Goal: Transaction & Acquisition: Purchase product/service

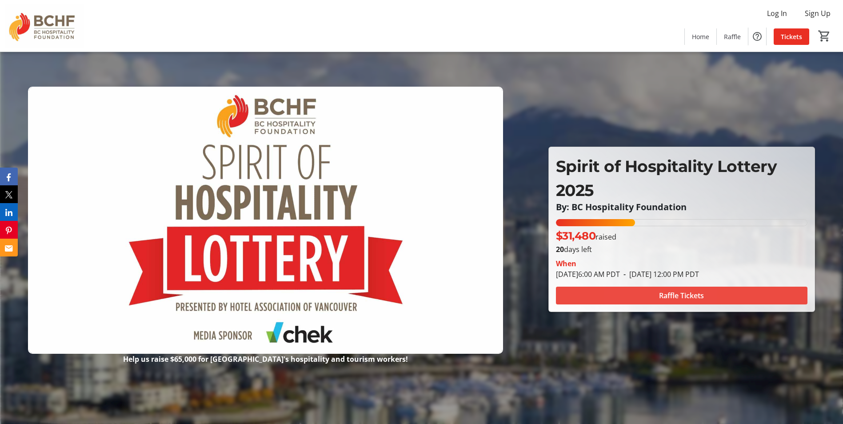
click at [649, 294] on span at bounding box center [682, 295] width 252 height 21
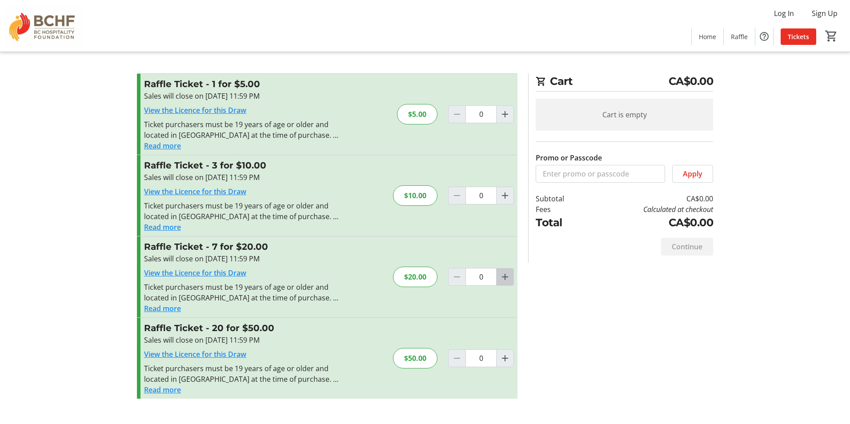
click at [505, 280] on mat-icon "Increment by one" at bounding box center [505, 277] width 11 height 11
type input "1"
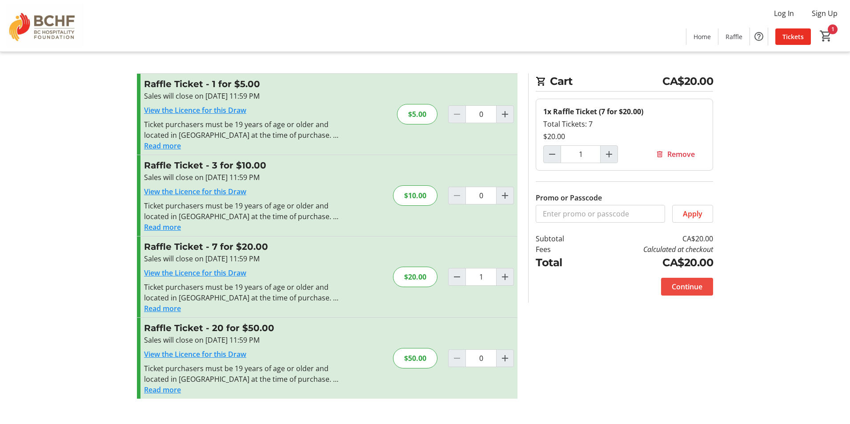
click at [689, 284] on span "Continue" at bounding box center [687, 286] width 31 height 11
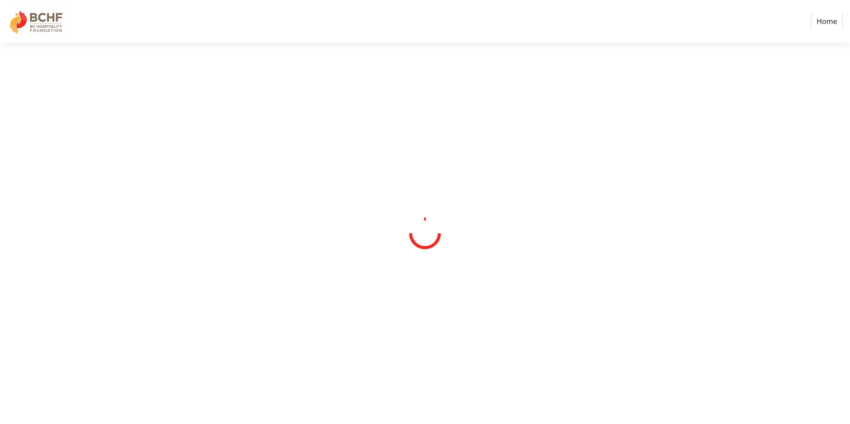
select select "CA"
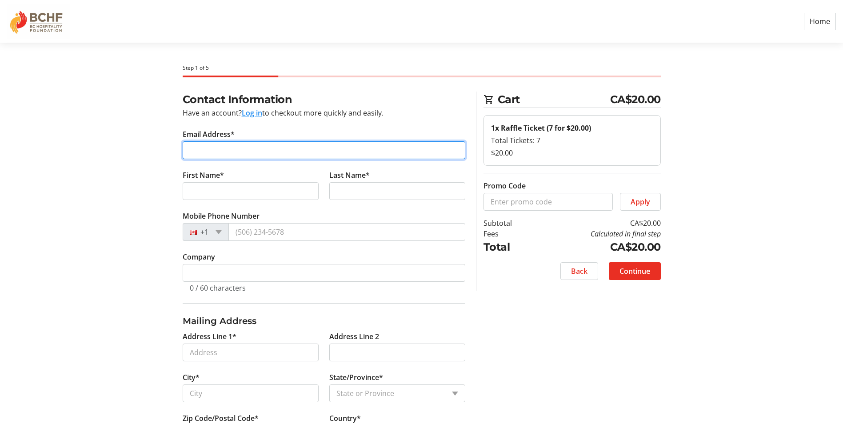
click at [204, 156] on input "Email Address*" at bounding box center [324, 150] width 283 height 18
type input "[EMAIL_ADDRESS][DOMAIN_NAME]"
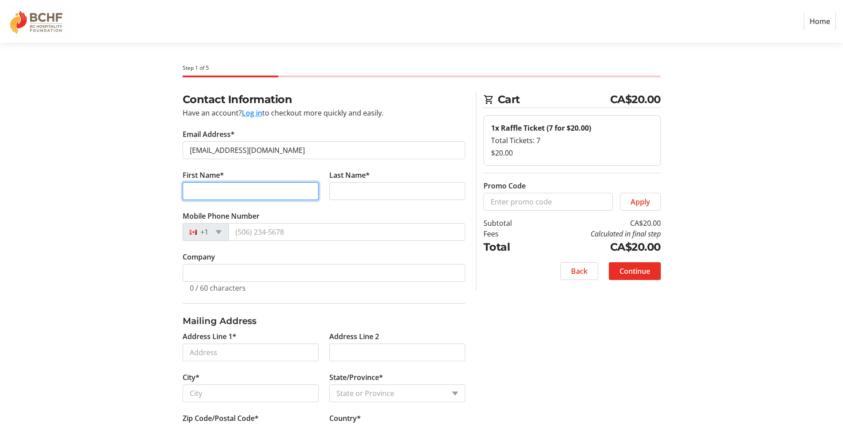
type input "[PERSON_NAME]"
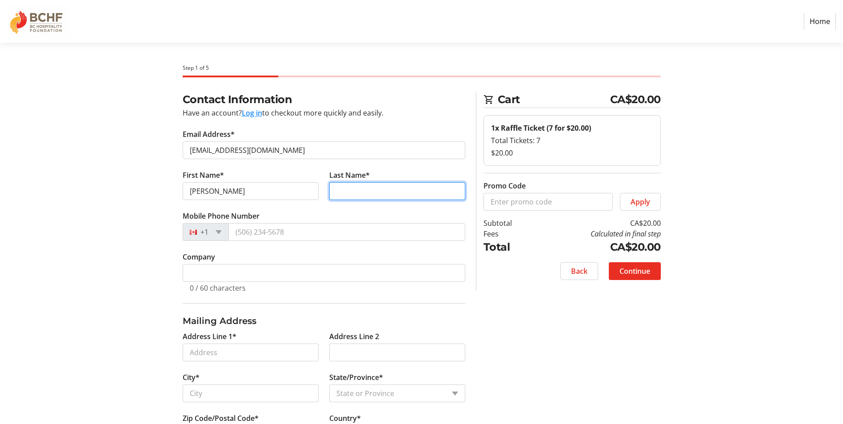
type input "Gavac"
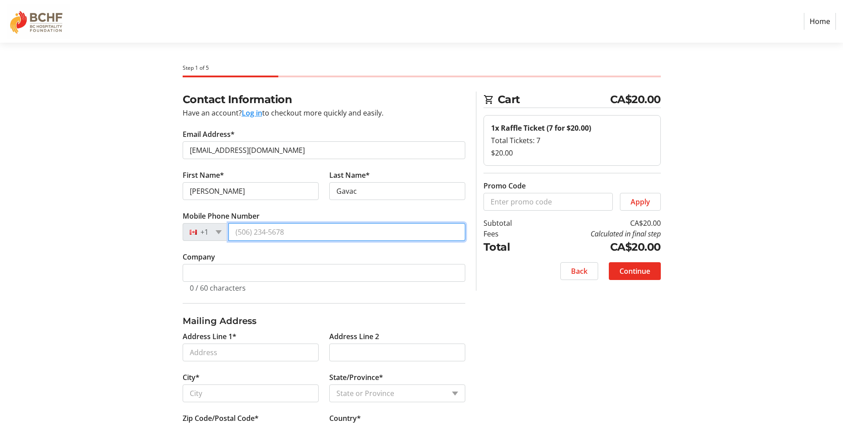
type input "[PHONE_NUMBER]"
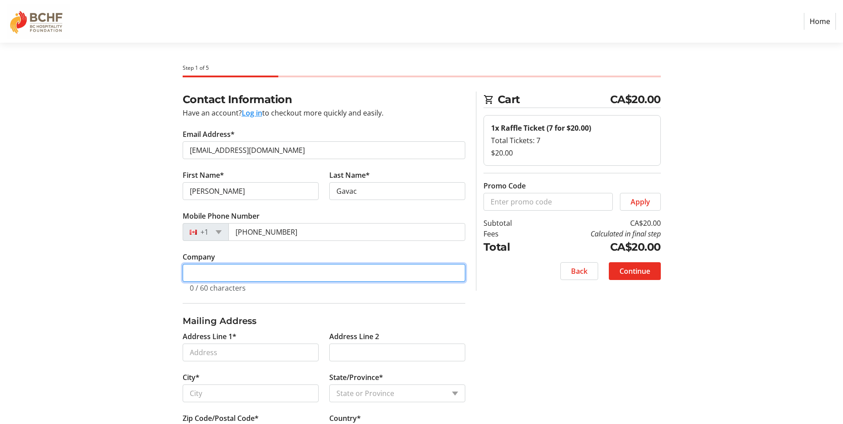
type input "Pan Pacific [GEOGRAPHIC_DATA]"
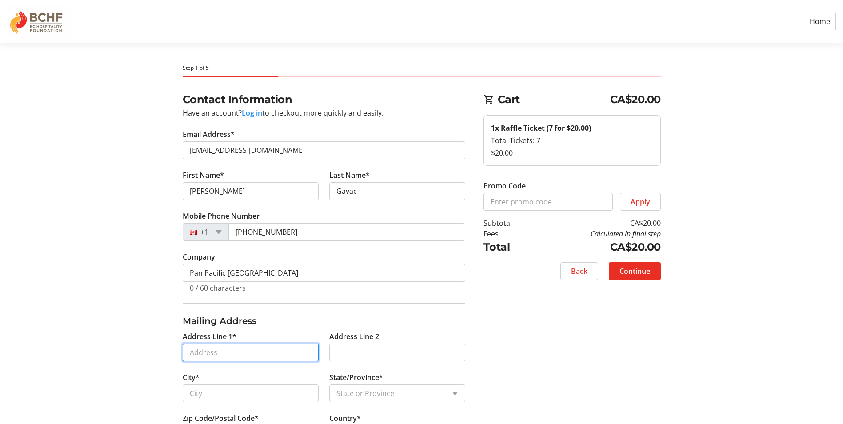
type input "[STREET_ADDRESS]"
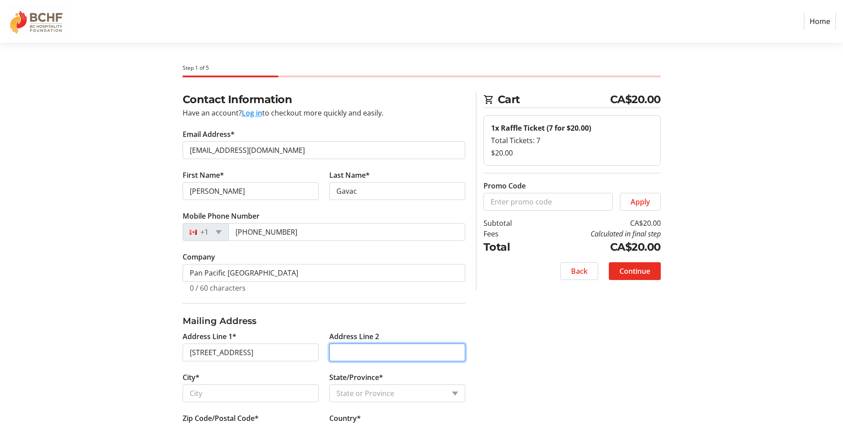
type input "300"
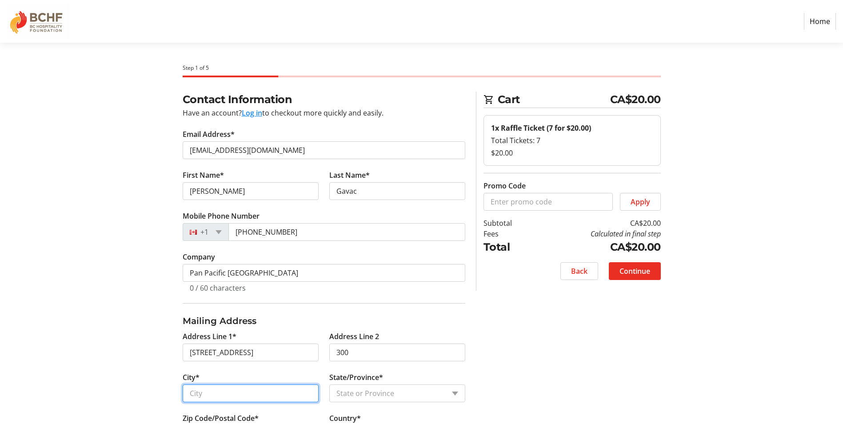
type input "[GEOGRAPHIC_DATA]"
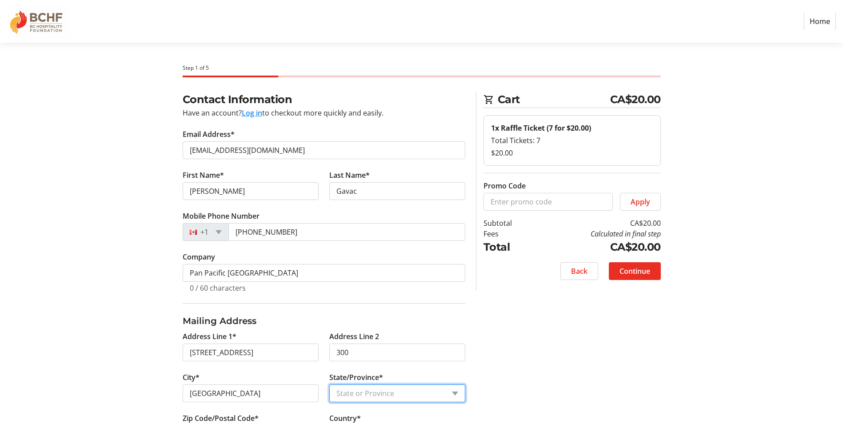
select select "BC"
type input "V6C 3B5"
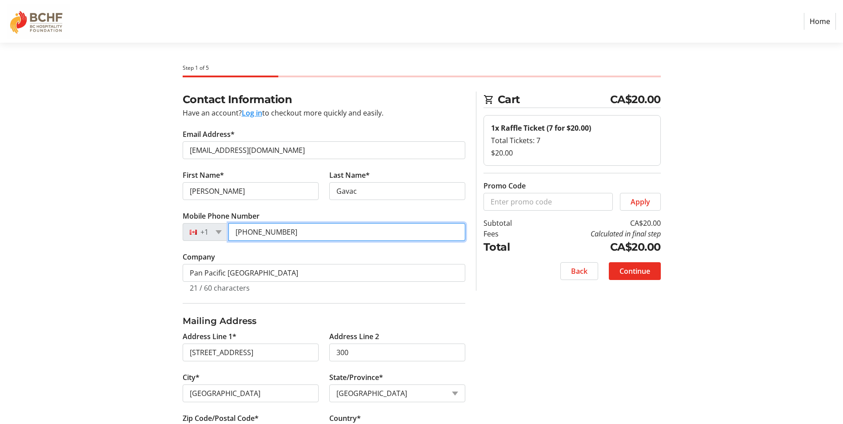
drag, startPoint x: 312, startPoint y: 228, endPoint x: 236, endPoint y: 231, distance: 76.1
click at [236, 231] on input "[PHONE_NUMBER]" at bounding box center [346, 232] width 237 height 18
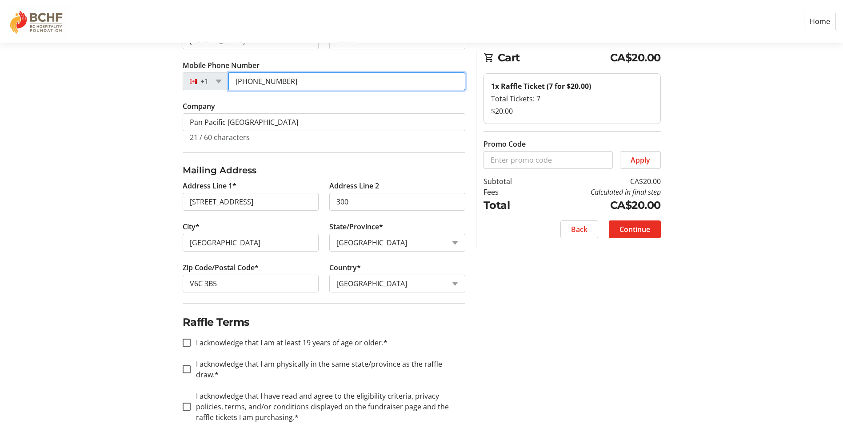
scroll to position [160, 0]
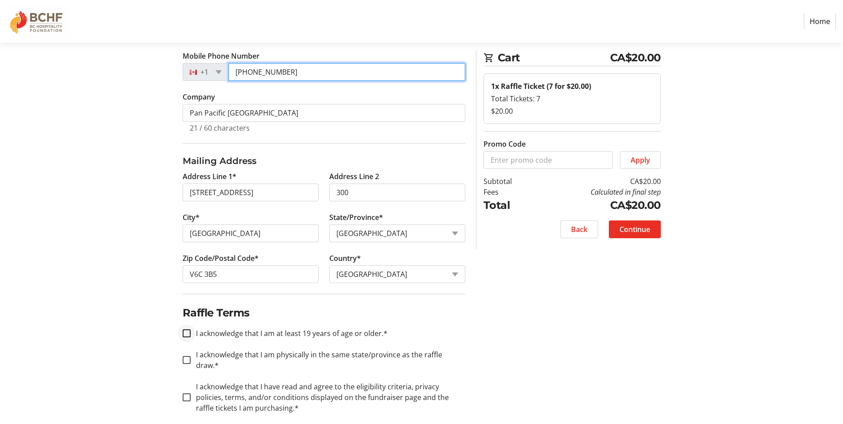
type input "[PHONE_NUMBER]"
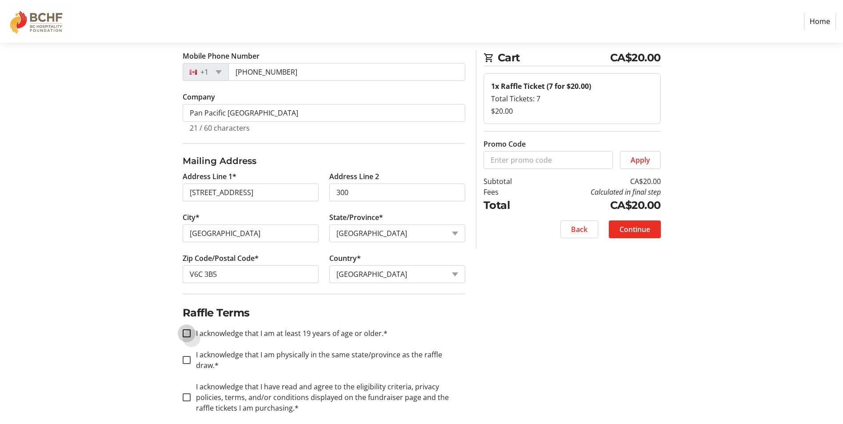
click at [185, 330] on input "I acknowledge that I am at least 19 years of age or older.*" at bounding box center [187, 333] width 8 height 8
checkbox input "true"
click at [185, 356] on input "I acknowledge that I am physically in the same state/province as the raffle dra…" at bounding box center [187, 360] width 8 height 8
checkbox input "true"
drag, startPoint x: 185, startPoint y: 386, endPoint x: 198, endPoint y: 383, distance: 12.8
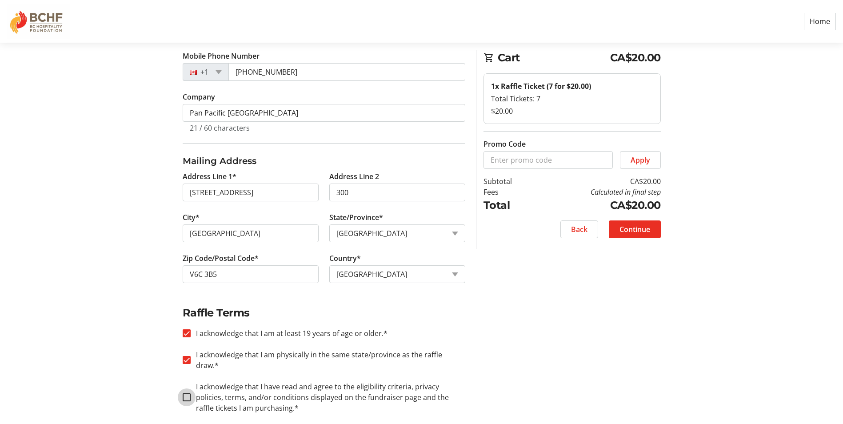
click at [184, 393] on input "I acknowledge that I have read and agree to the eligibility criteria, privacy p…" at bounding box center [187, 397] width 8 height 8
checkbox input "true"
click at [637, 232] on span "Continue" at bounding box center [635, 229] width 31 height 11
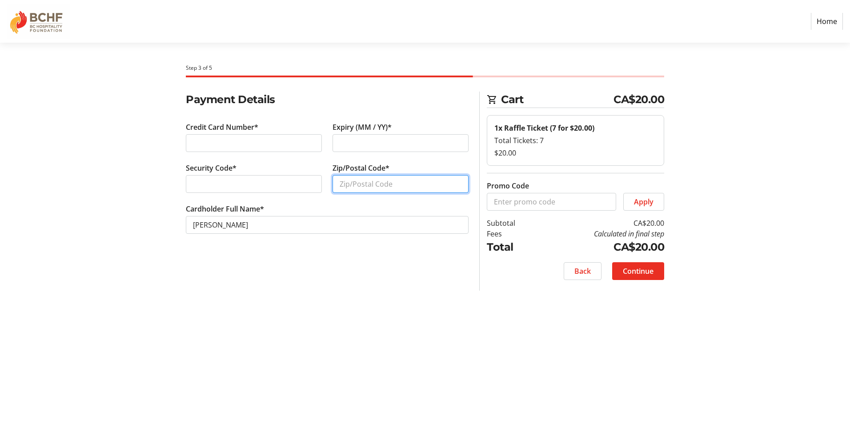
click at [381, 179] on input "Zip/Postal Code*" at bounding box center [400, 184] width 136 height 18
type input "V3C 2C3"
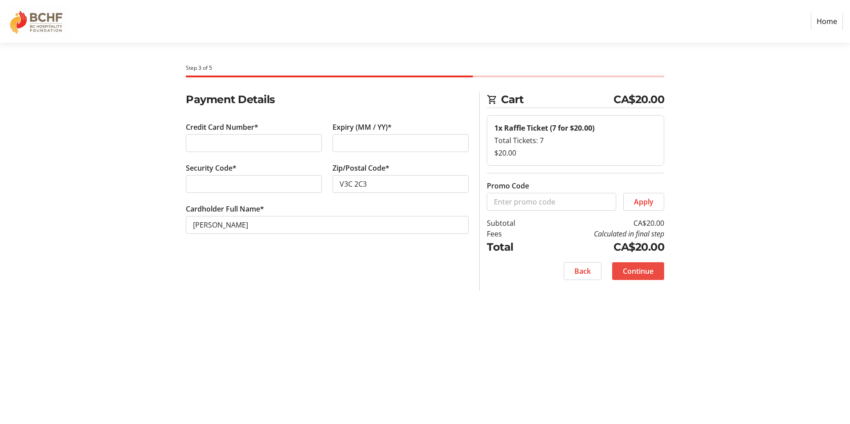
click at [641, 269] on span "Continue" at bounding box center [638, 271] width 31 height 11
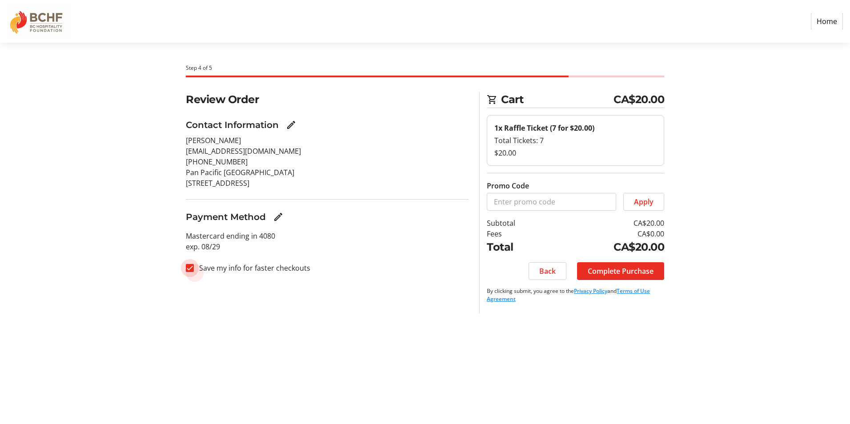
click at [192, 267] on input "Save my info for faster checkouts" at bounding box center [190, 268] width 8 height 8
checkbox input "false"
click at [637, 270] on span "Complete Purchase" at bounding box center [621, 271] width 66 height 11
